Goal: Entertainment & Leisure: Consume media (video, audio)

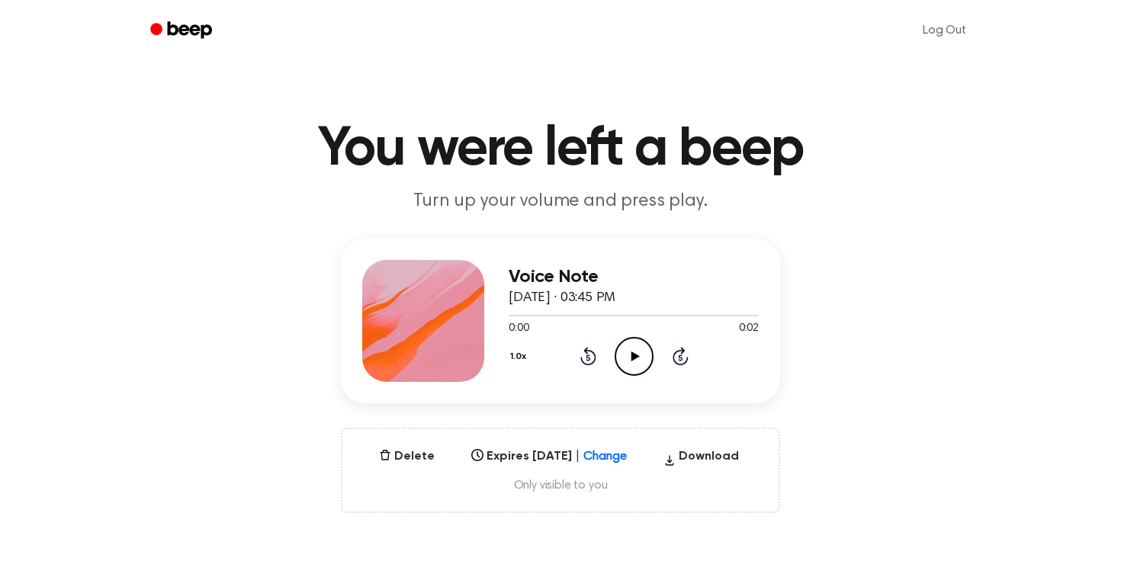
click at [635, 363] on icon "Play Audio" at bounding box center [634, 356] width 39 height 39
click at [635, 362] on icon "Pause Audio" at bounding box center [634, 356] width 39 height 39
click at [625, 339] on circle at bounding box center [633, 356] width 37 height 37
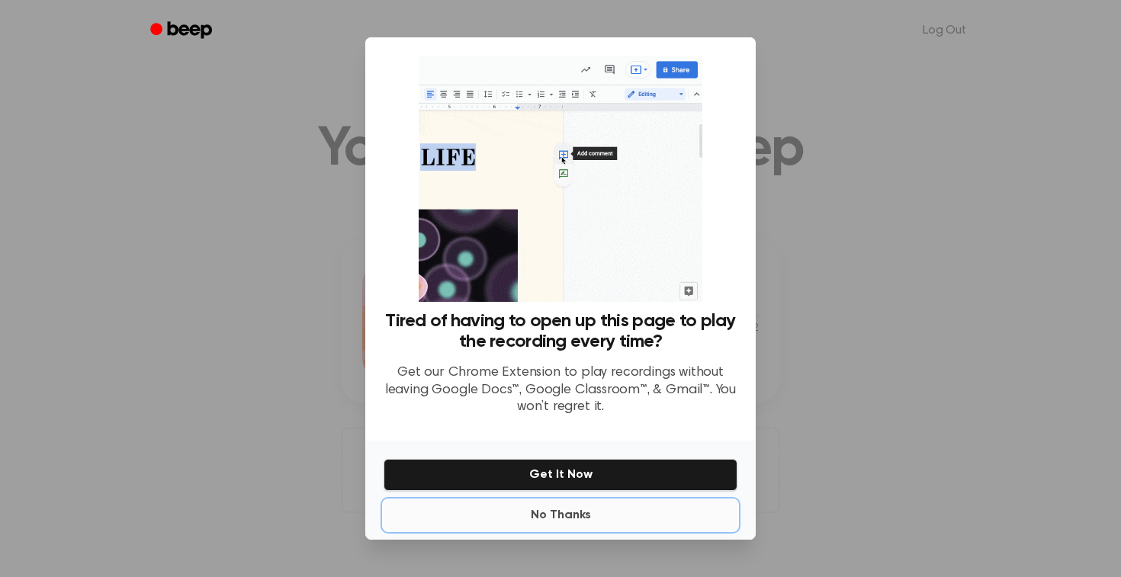
click at [551, 510] on button "No Thanks" at bounding box center [561, 515] width 354 height 30
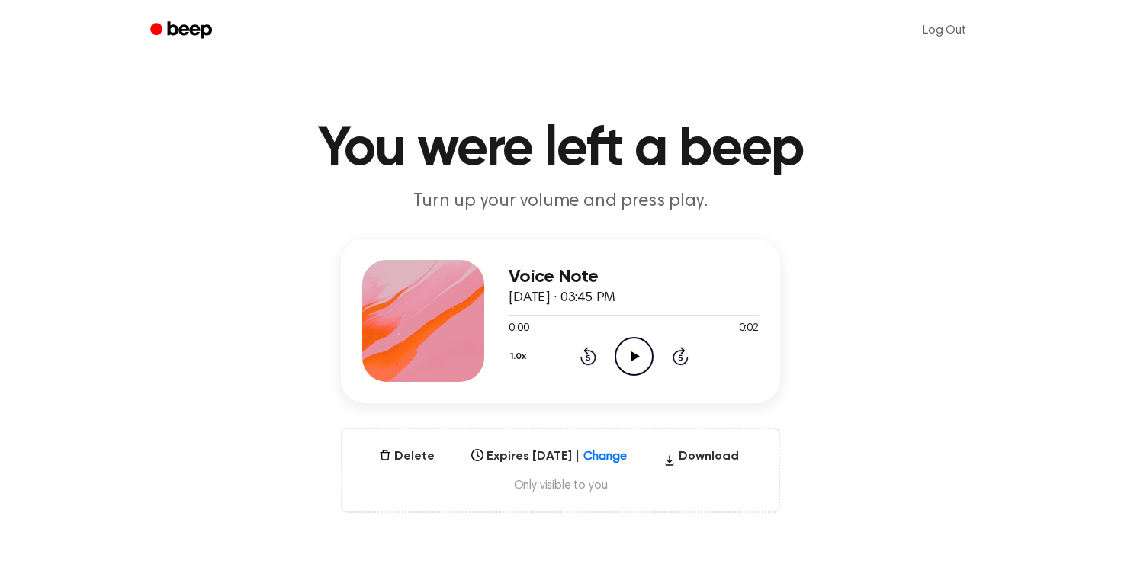
click at [634, 357] on icon at bounding box center [635, 357] width 8 height 10
